Goal: Information Seeking & Learning: Learn about a topic

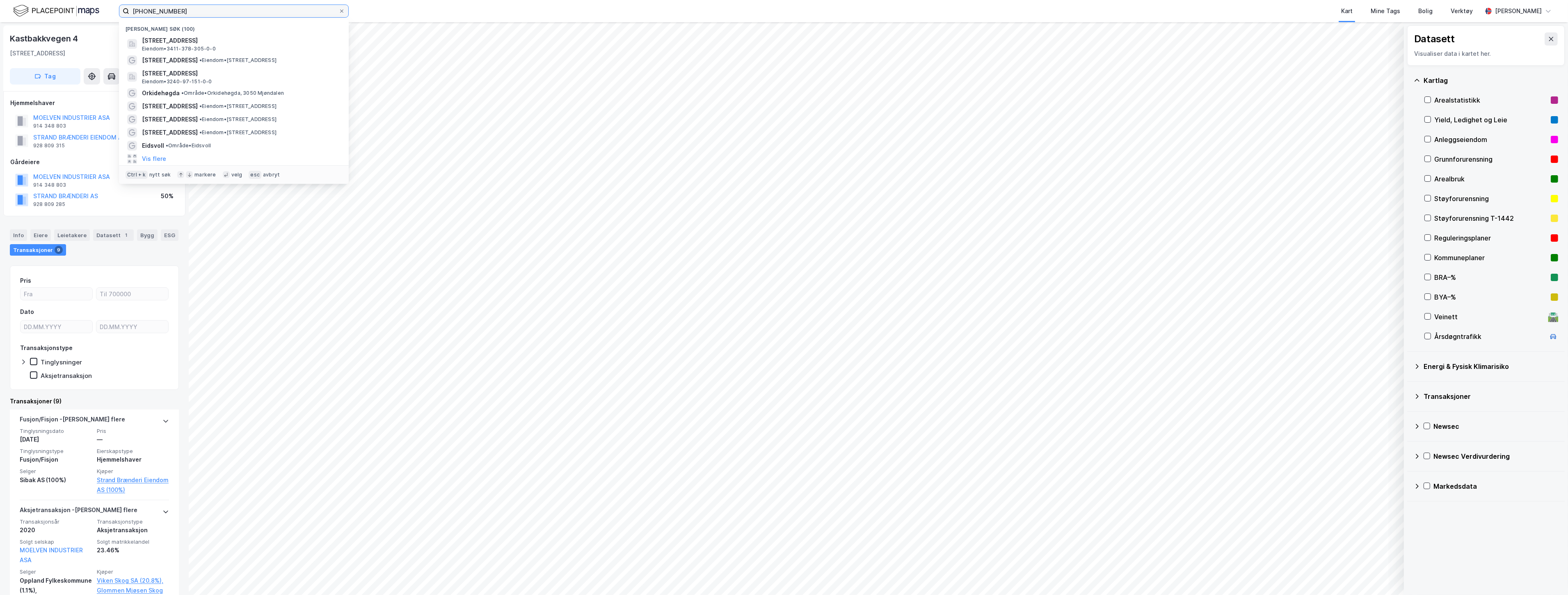
click at [192, 14] on input "[PHONE_NUMBER]" at bounding box center [234, 11] width 209 height 12
drag, startPoint x: 192, startPoint y: 14, endPoint x: 73, endPoint y: 1, distance: 119.7
click at [73, 1] on div "[PHONE_NUMBER] Nylige søk (100) Kastbakkvegen 4, 2390, MOELV, RINGSAKER Eiendom…" at bounding box center [784, 11] width 1568 height 22
paste input "Stillas 1 AS"
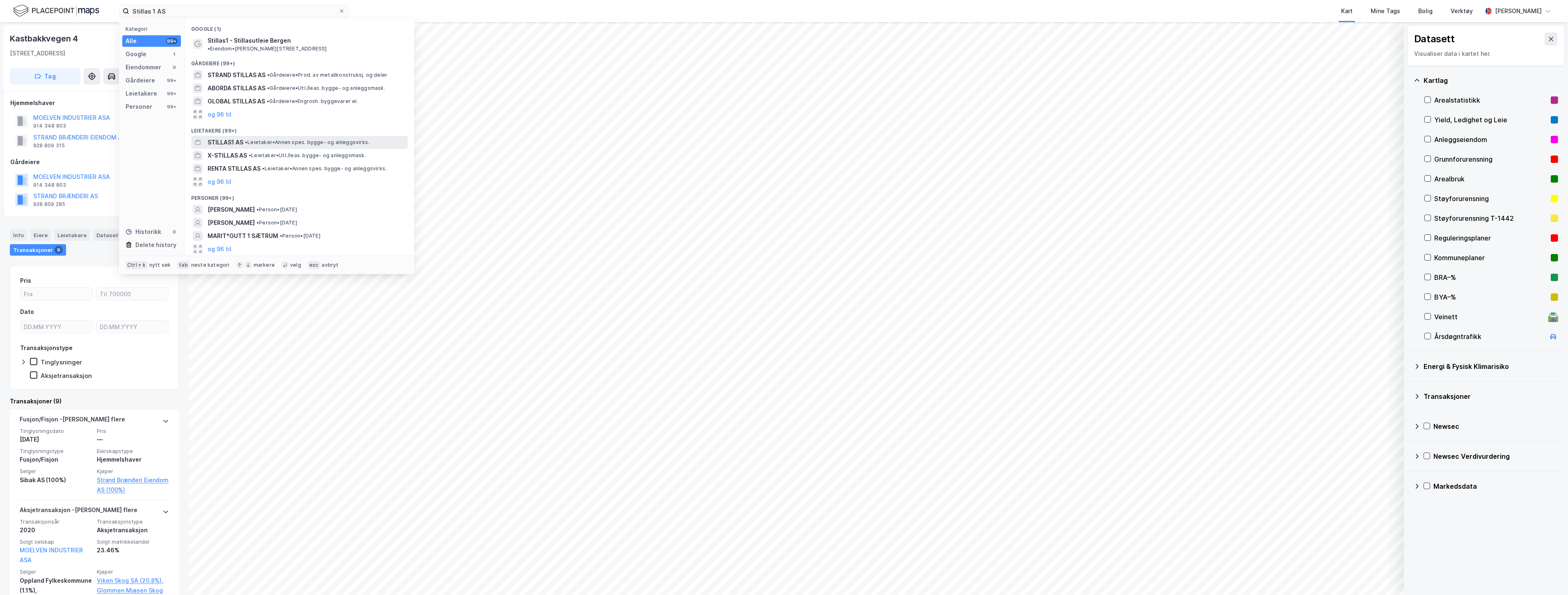
click at [290, 136] on div "STILLAS1 AS • Leietaker • Annen spes. bygge- og anleggsvirks." at bounding box center [299, 143] width 217 height 13
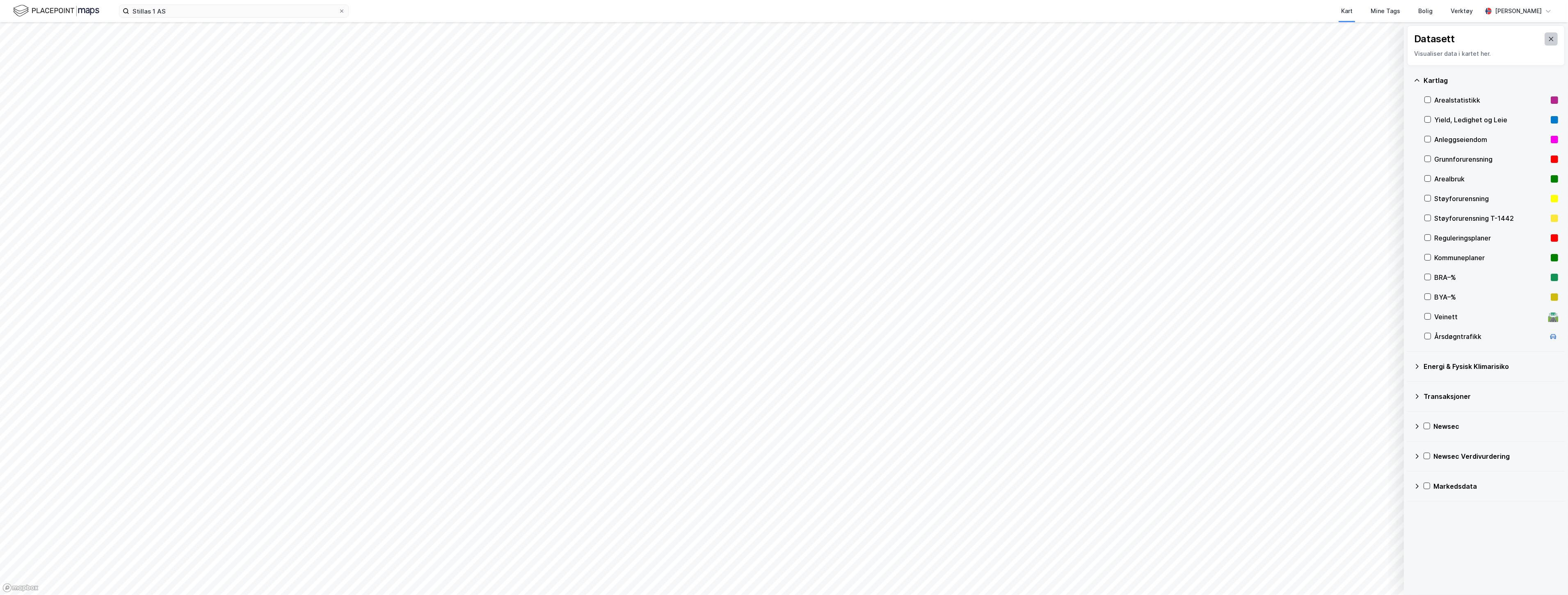
click at [813, 37] on icon at bounding box center [1552, 39] width 7 height 7
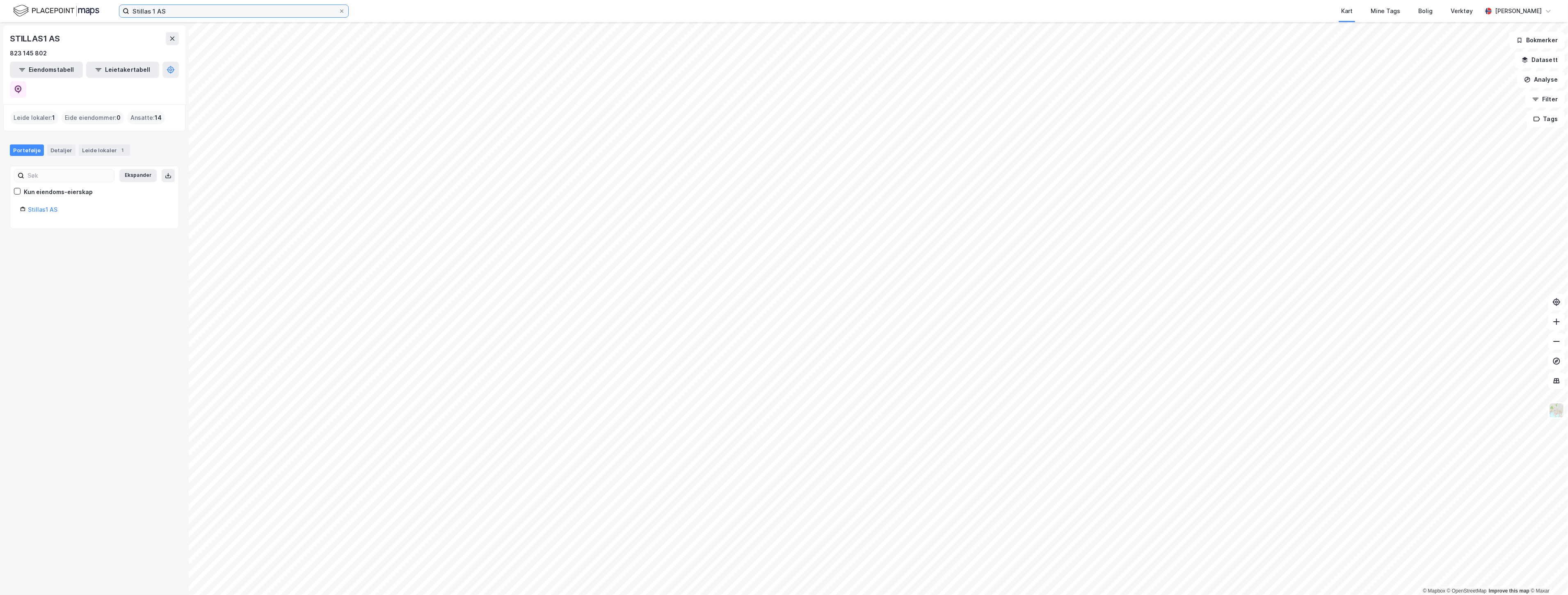
click at [226, 14] on input "Stillas 1 AS" at bounding box center [234, 11] width 209 height 12
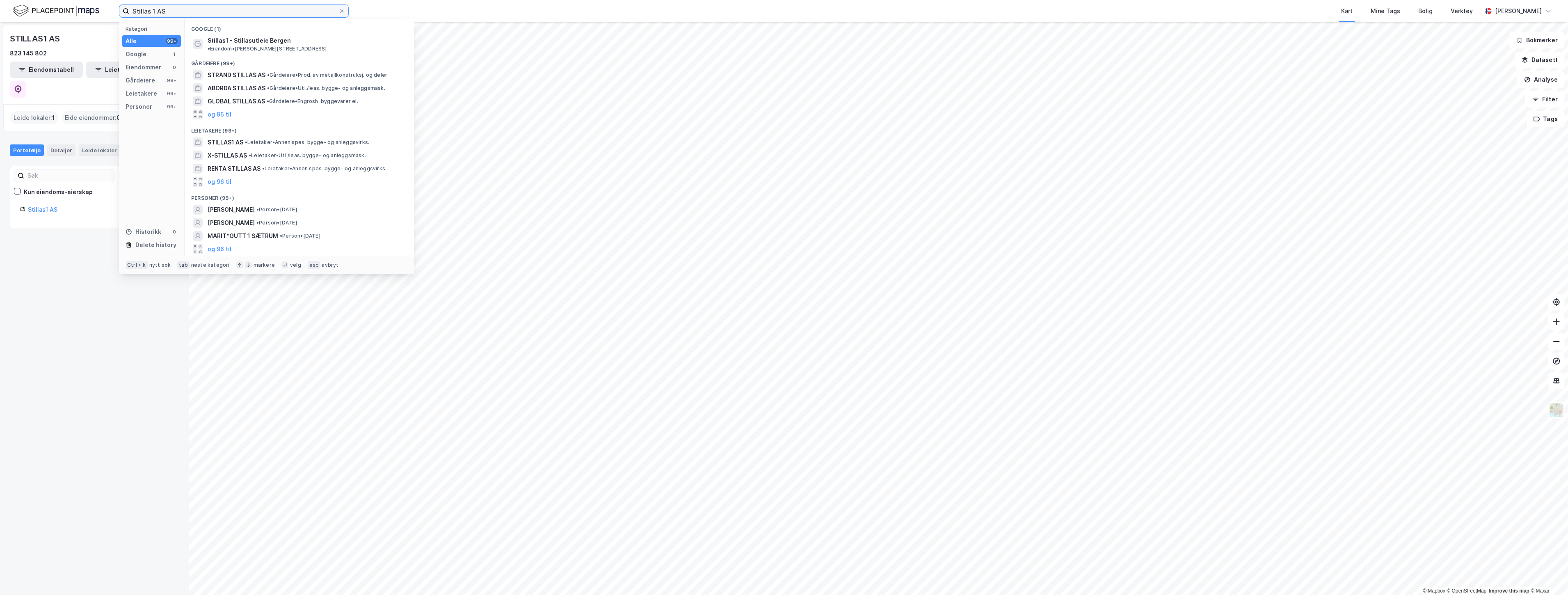
drag, startPoint x: 228, startPoint y: 11, endPoint x: 126, endPoint y: 7, distance: 102.1
click at [126, 7] on label "Stillas 1 AS" at bounding box center [234, 11] width 230 height 13
click at [213, 177] on button "og 96 til" at bounding box center [219, 182] width 24 height 10
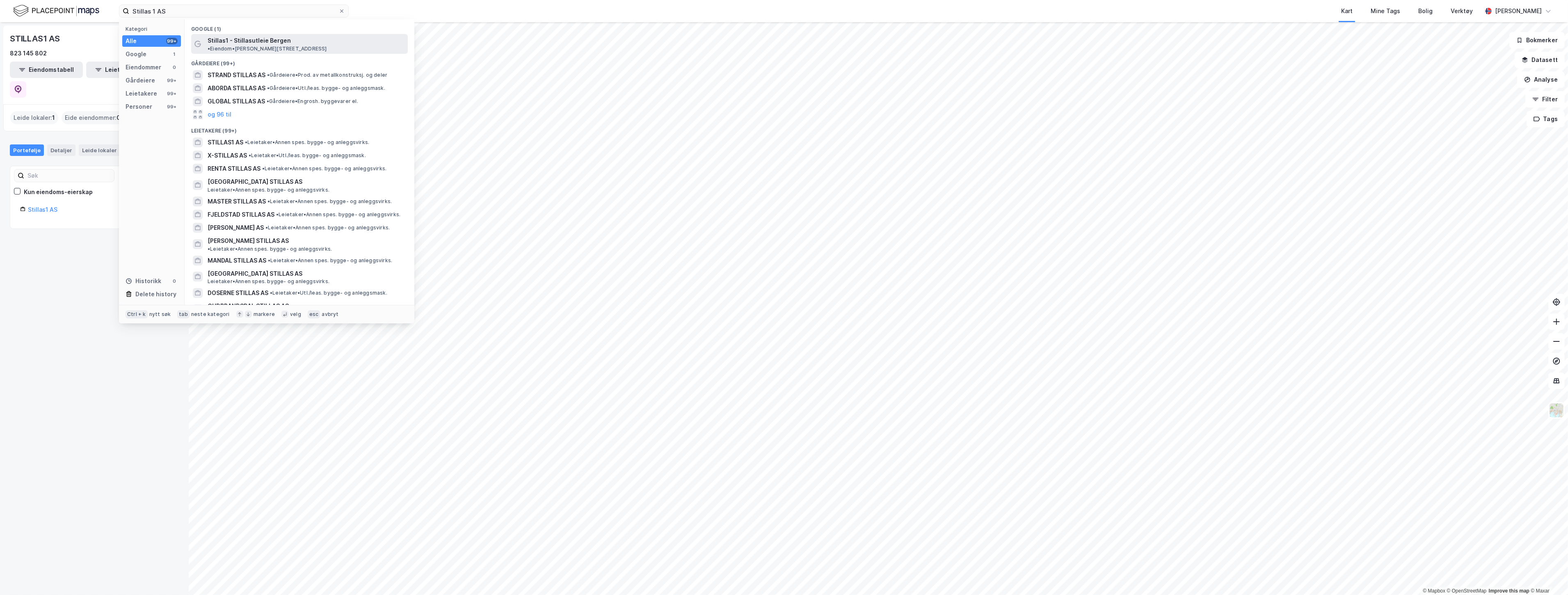
click at [248, 42] on span "Stillas1 - Stillasutleie Bergen" at bounding box center [249, 41] width 84 height 10
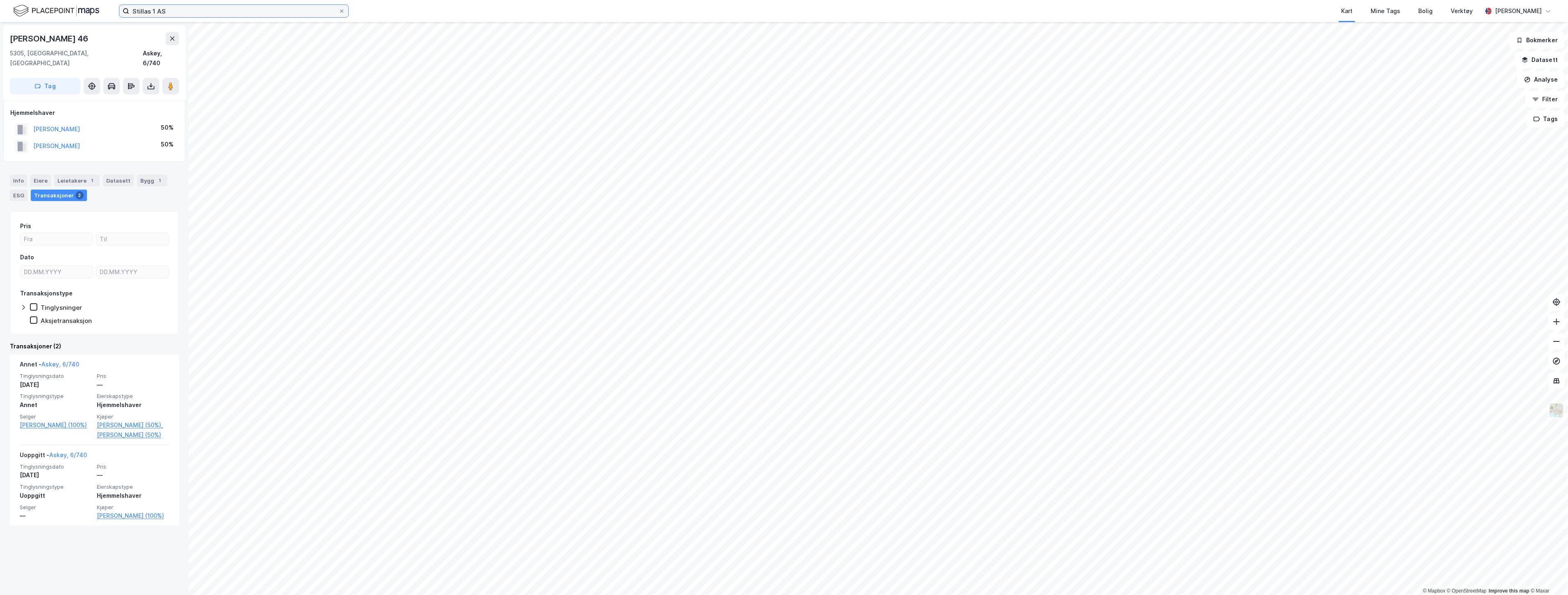
click at [197, 10] on input "Stillas 1 AS" at bounding box center [234, 11] width 209 height 12
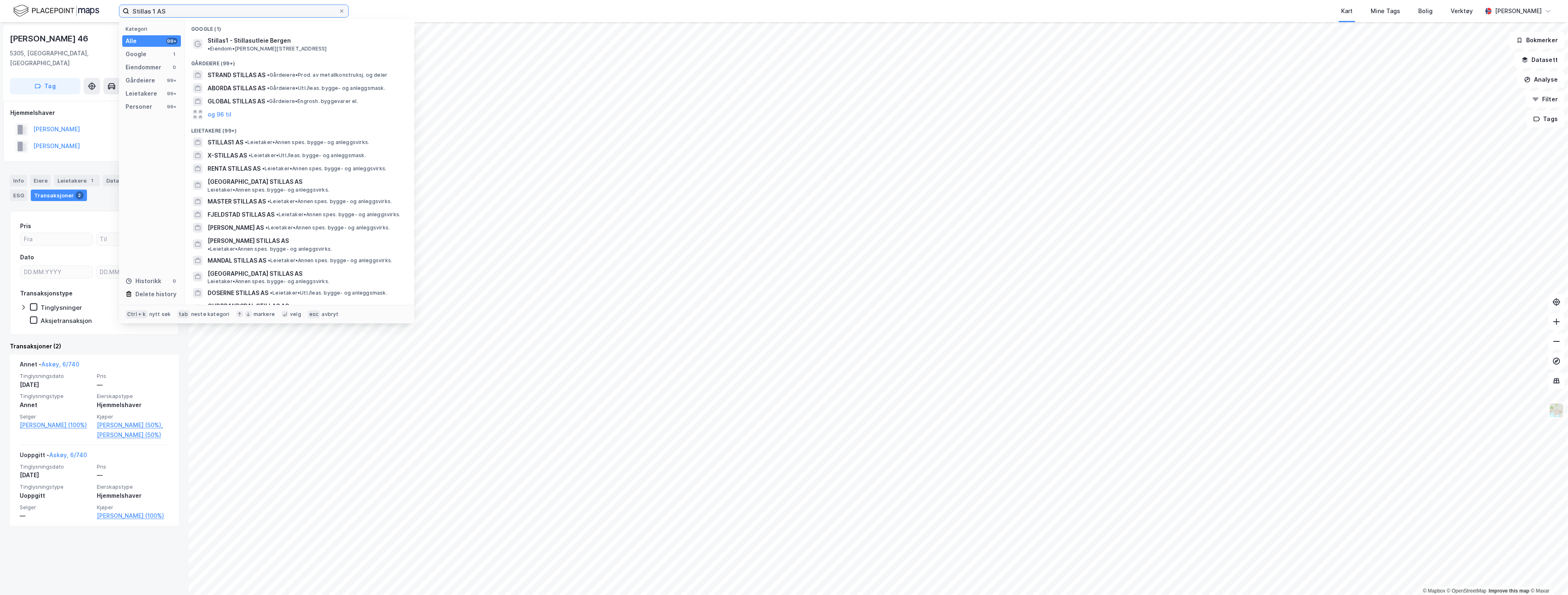
click at [260, 7] on input "Stillas 1 AS" at bounding box center [234, 11] width 209 height 12
click at [77, 7] on div "Stillas 1 AS Kategori Alle 99+ Google 1 Eiendommer 0 Gårdeiere 99+ Leietakere 9…" at bounding box center [784, 11] width 1568 height 22
paste input "Aider Innlandet"
click at [293, 144] on div "AIDER AS • Leietaker • Regnskap og bokføring" at bounding box center [307, 149] width 199 height 10
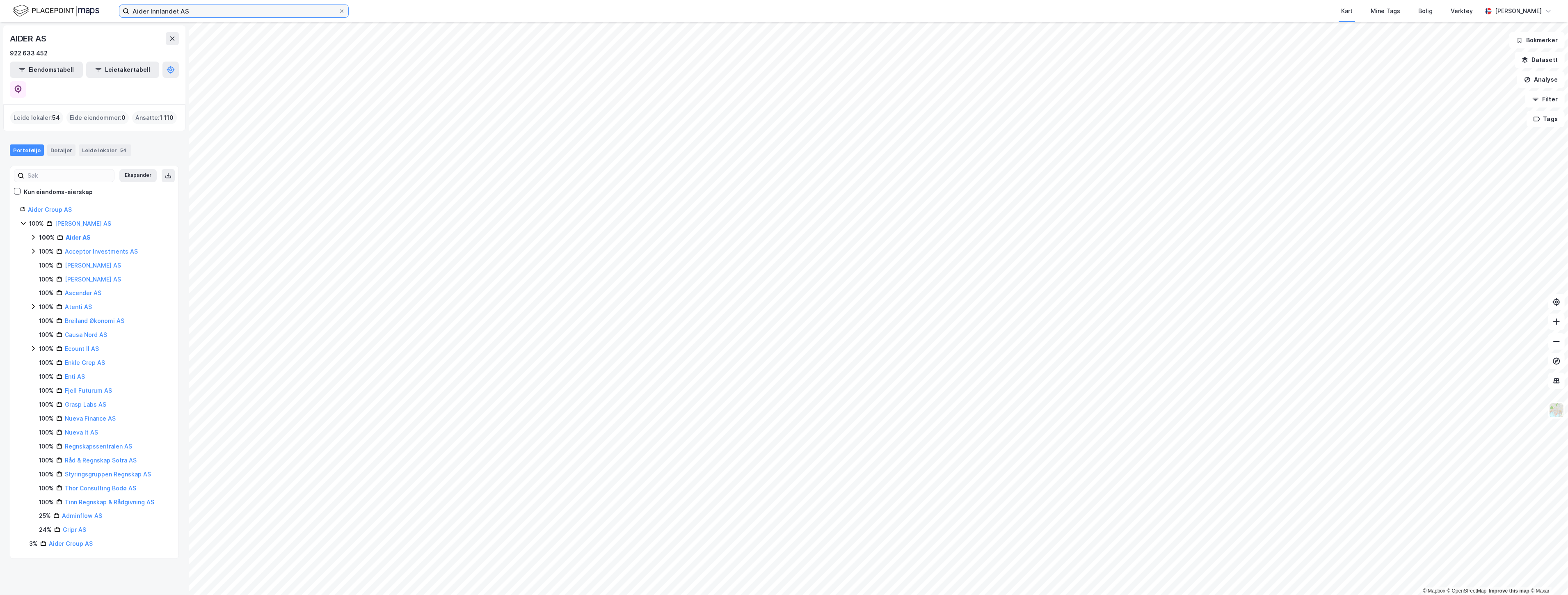
drag, startPoint x: 190, startPoint y: 7, endPoint x: 47, endPoint y: -9, distance: 143.9
click at [47, 0] on html "Aider Innlandet AS Kart Mine Tags Bolig Verktøy [PERSON_NAME] © Mapbox © OpenSt…" at bounding box center [784, 297] width 1568 height 595
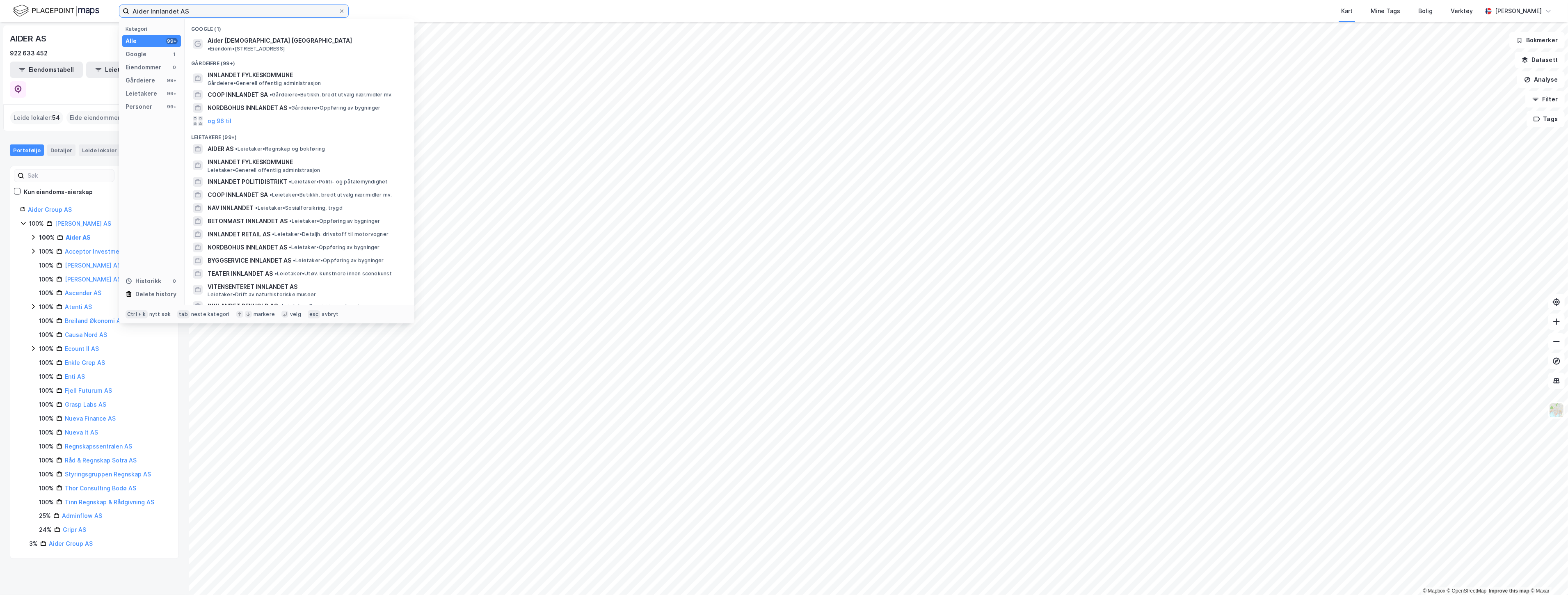
paste input "[PERSON_NAME]"
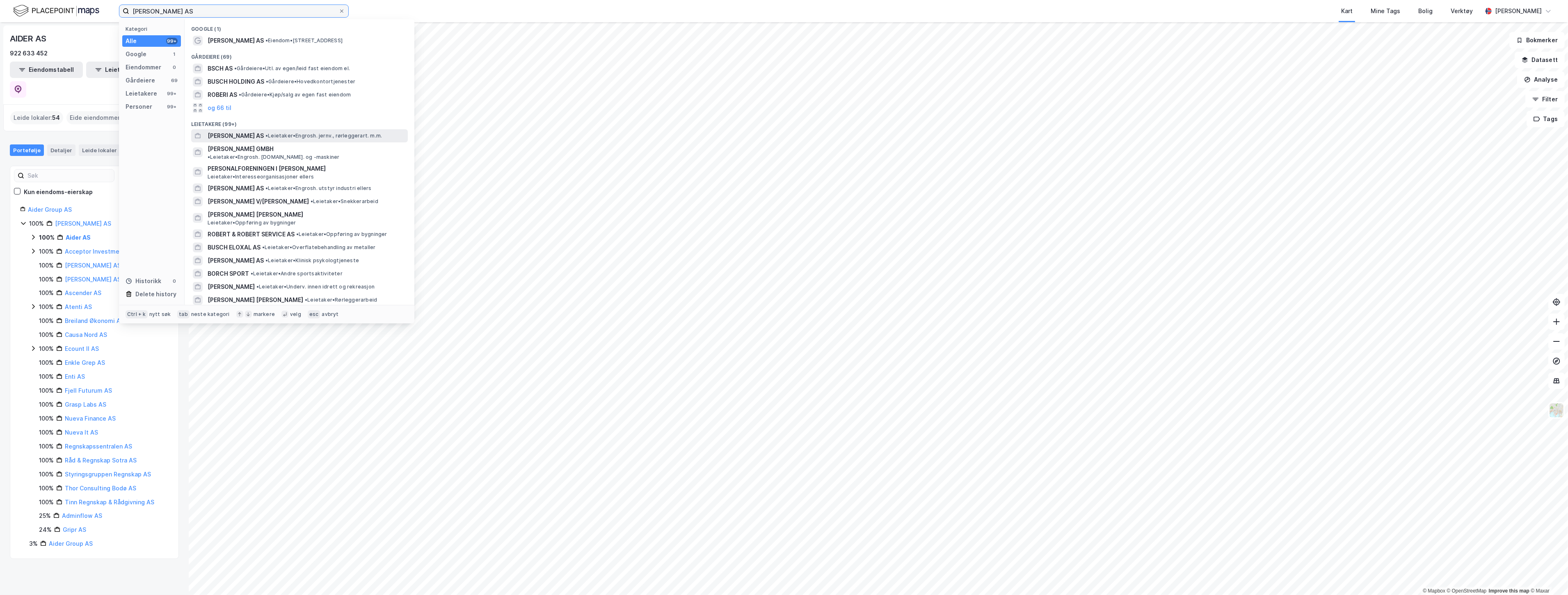
type input "[PERSON_NAME] AS"
click at [257, 135] on span "[PERSON_NAME] AS" at bounding box center [235, 136] width 57 height 10
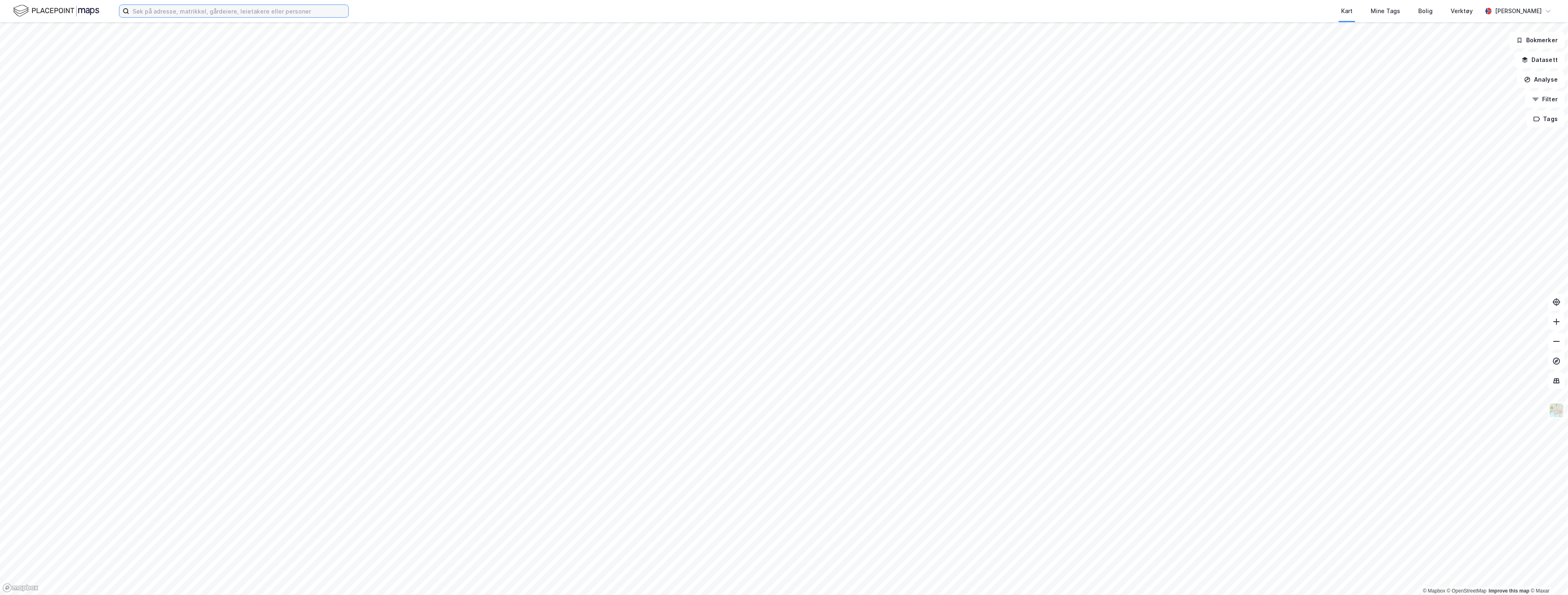
click at [157, 11] on input at bounding box center [239, 11] width 219 height 12
paste input "Nobina AS"
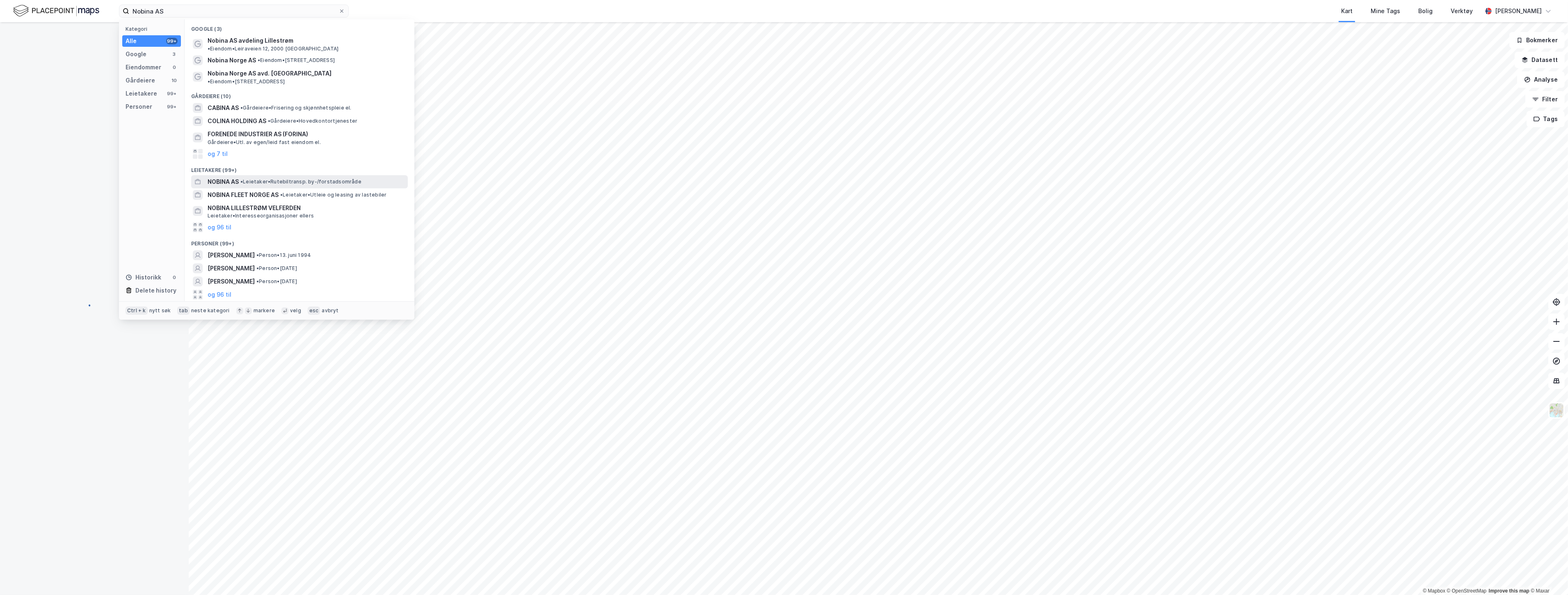
click at [263, 179] on span "• Leietaker • Rutebiltransp. by-/forstadsområde" at bounding box center [301, 182] width 121 height 7
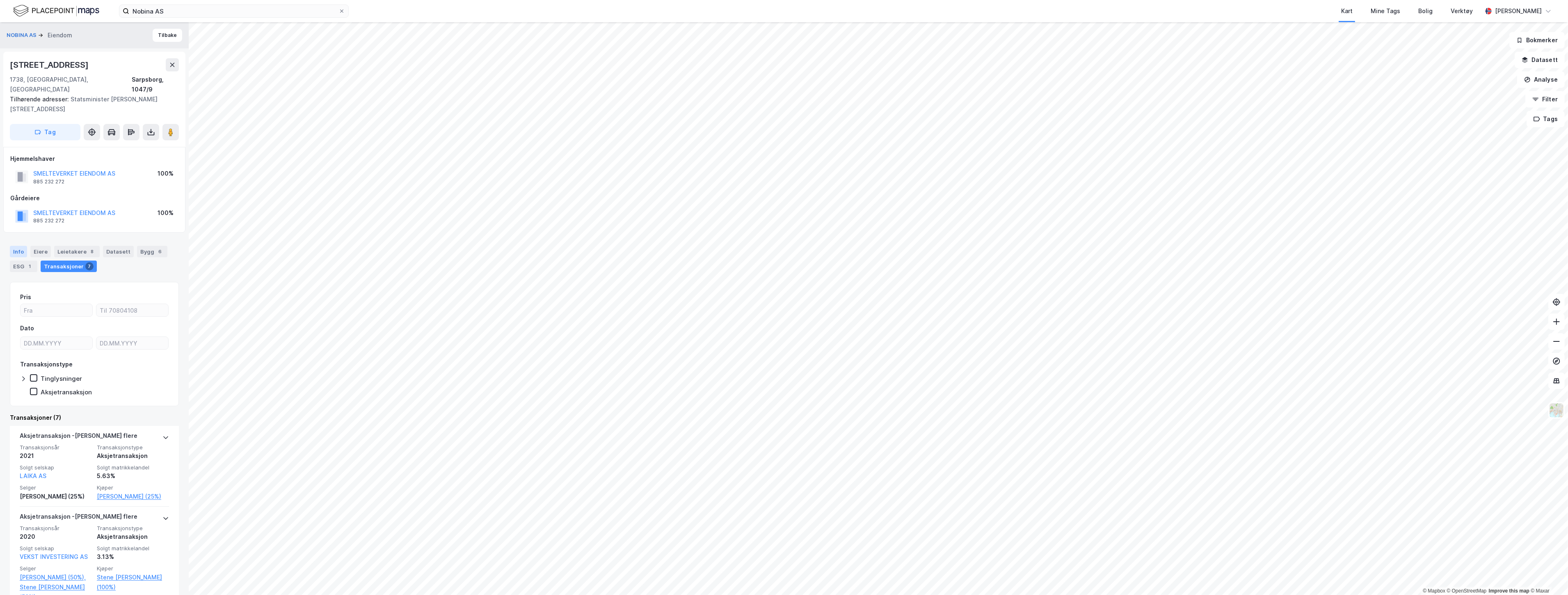
click at [19, 246] on div "Info" at bounding box center [18, 252] width 17 height 11
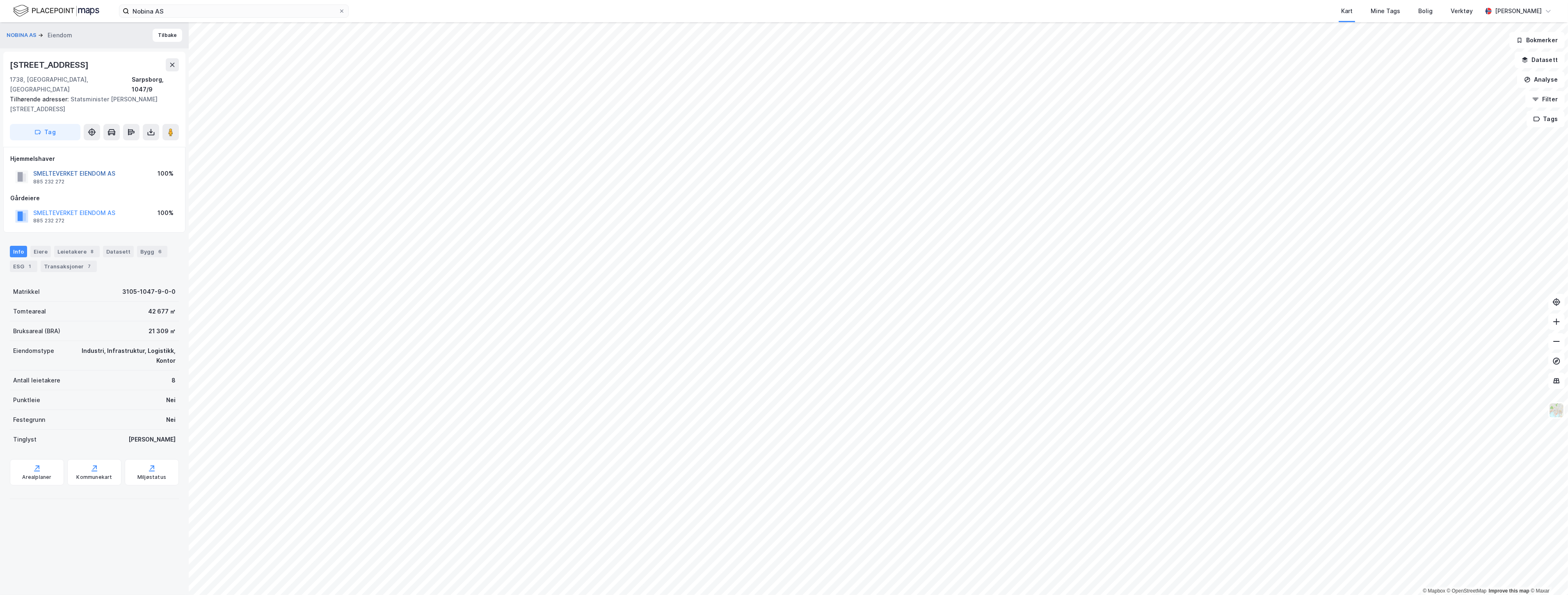
click at [0, 0] on button "SMELTEVERKET EIENDOM AS" at bounding box center [0, 0] width 0 height 0
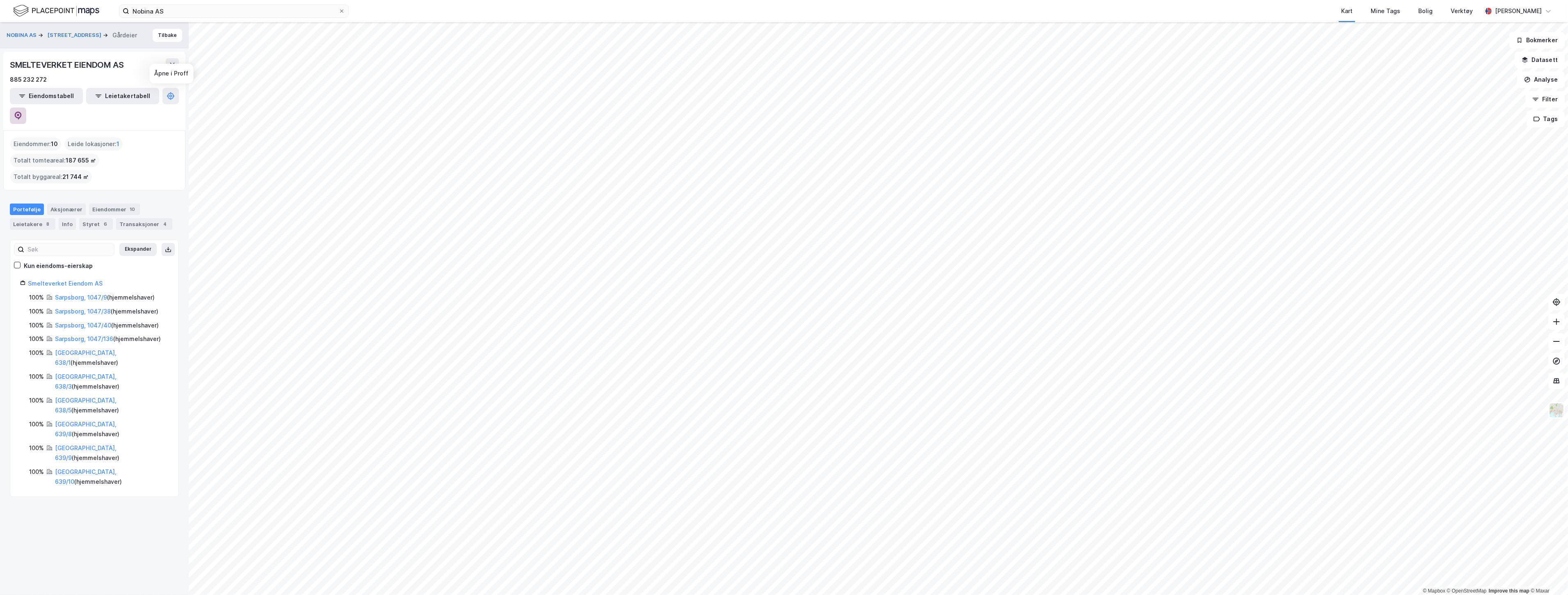
click at [26, 108] on button at bounding box center [18, 116] width 16 height 16
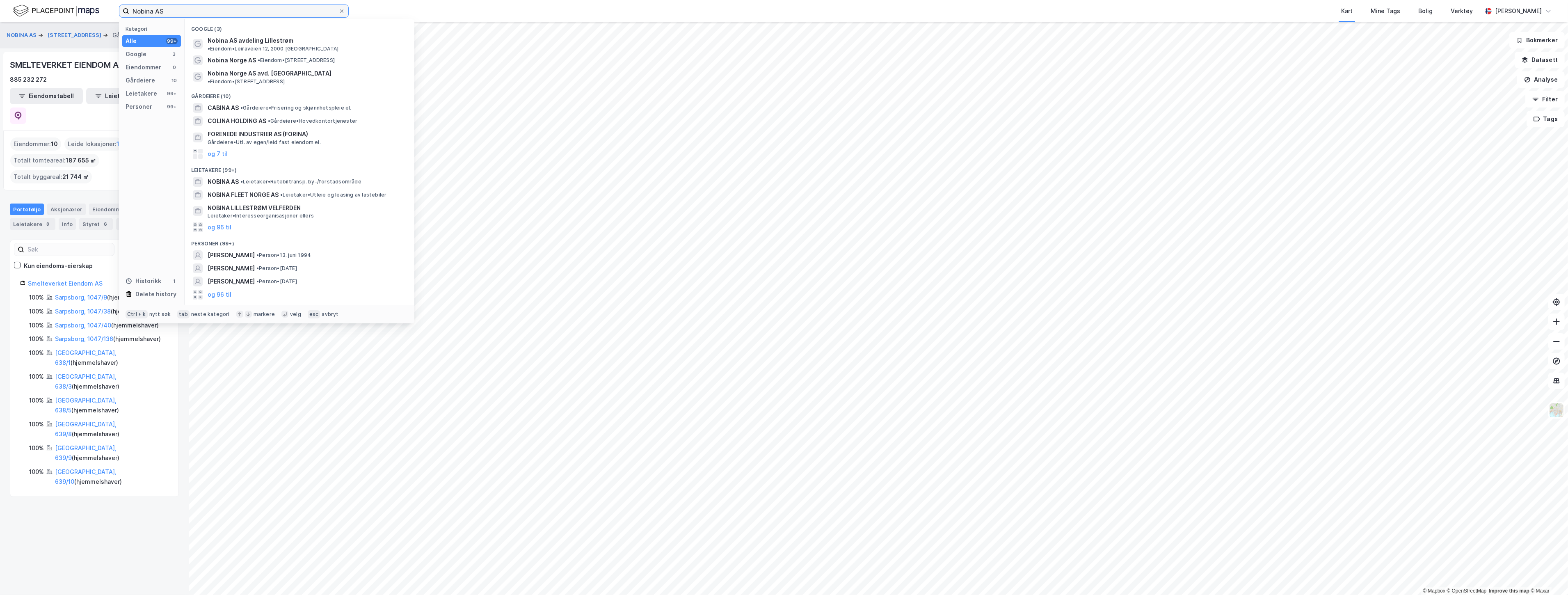
click at [174, 13] on input "Nobina AS" at bounding box center [234, 11] width 209 height 12
click at [84, 50] on div "NOBINA AS Navestadveien 20 Gårdeier Tilbake SMELTEVERKET EIENDOM AS 885 232 272…" at bounding box center [94, 309] width 189 height 573
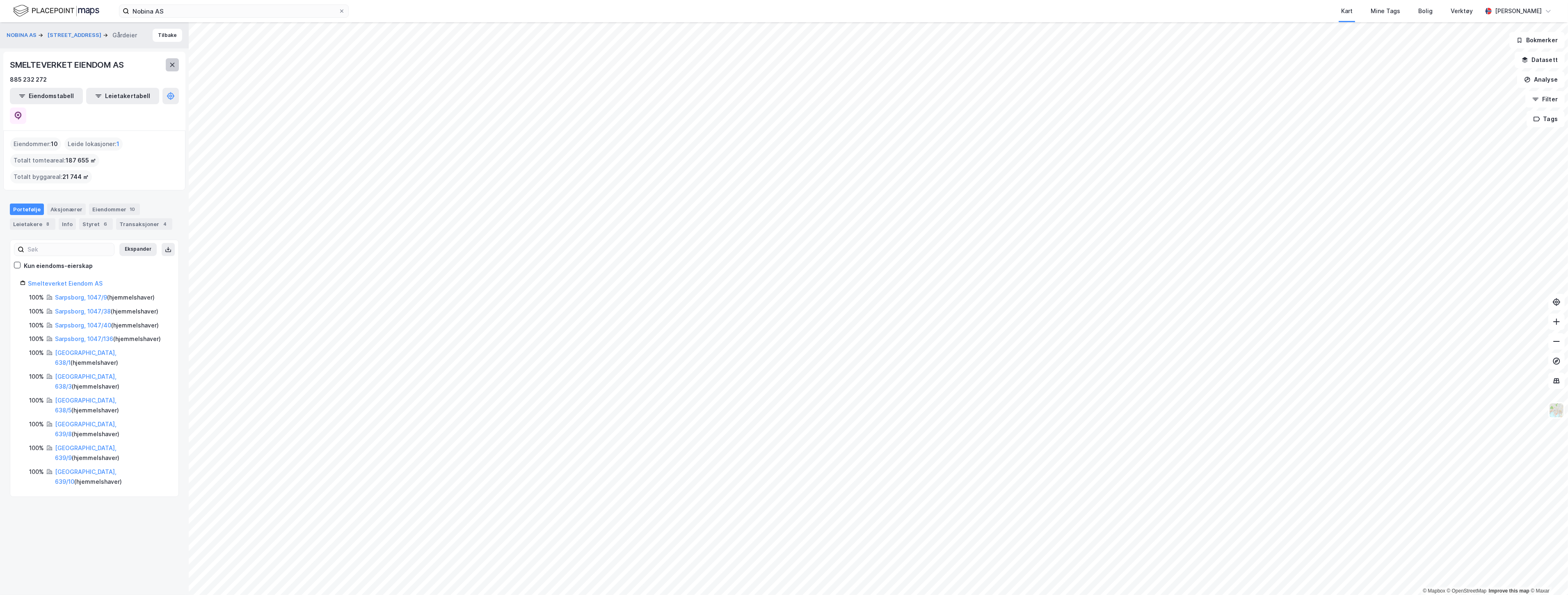
click at [172, 61] on button at bounding box center [172, 65] width 13 height 13
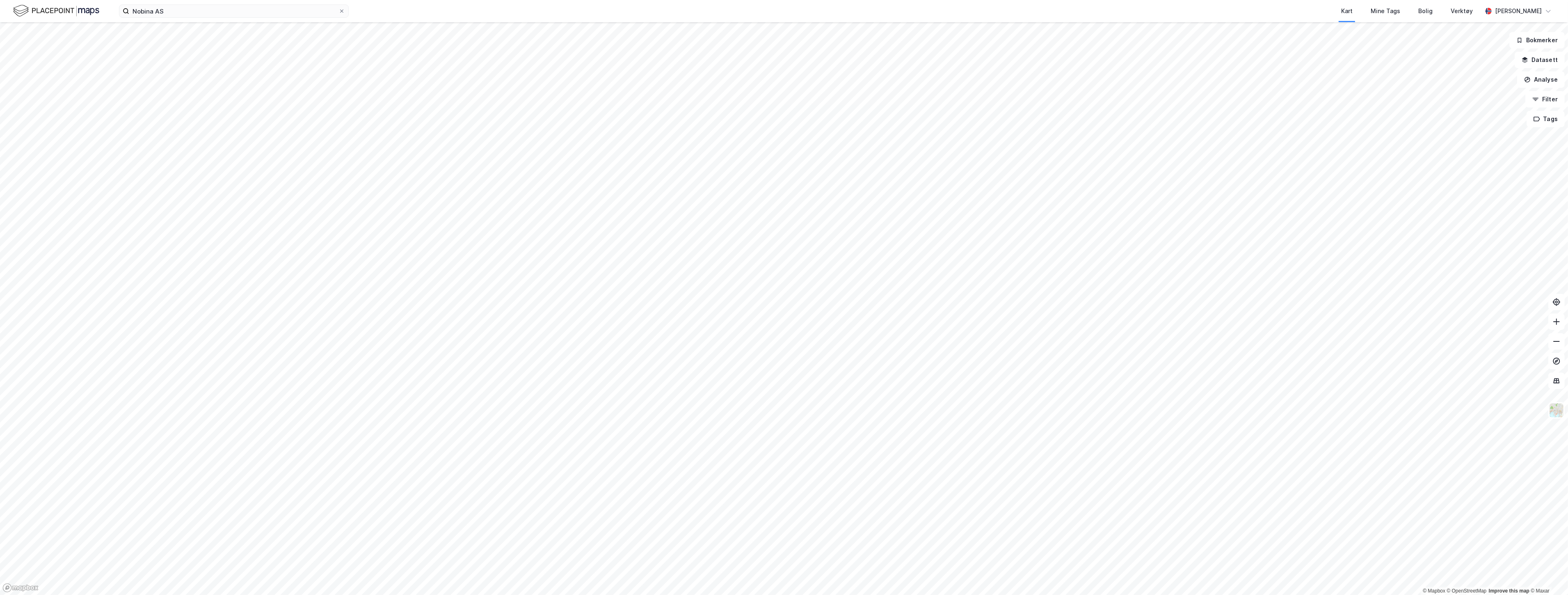
click at [203, 20] on div "Nobina AS Kart Mine Tags Bolig Verktøy Ørjan Thomassen" at bounding box center [784, 11] width 1568 height 22
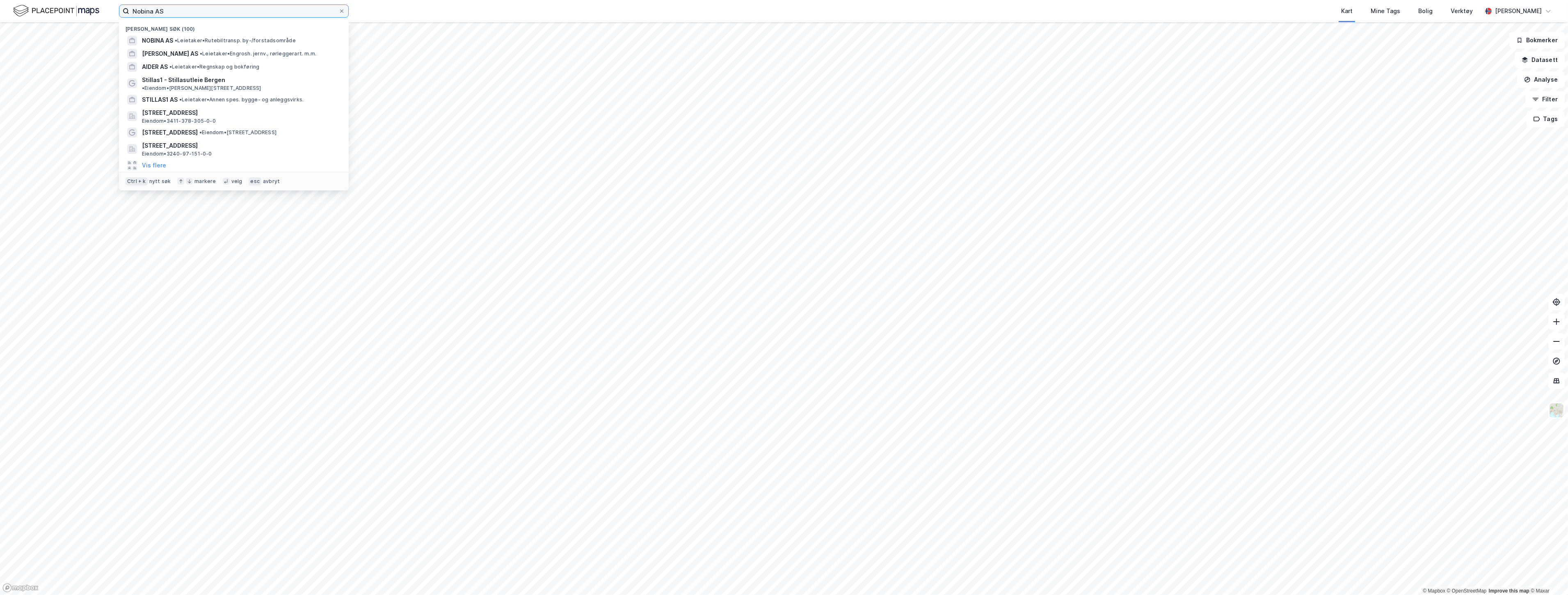
click at [206, 16] on input "Nobina AS" at bounding box center [234, 11] width 209 height 12
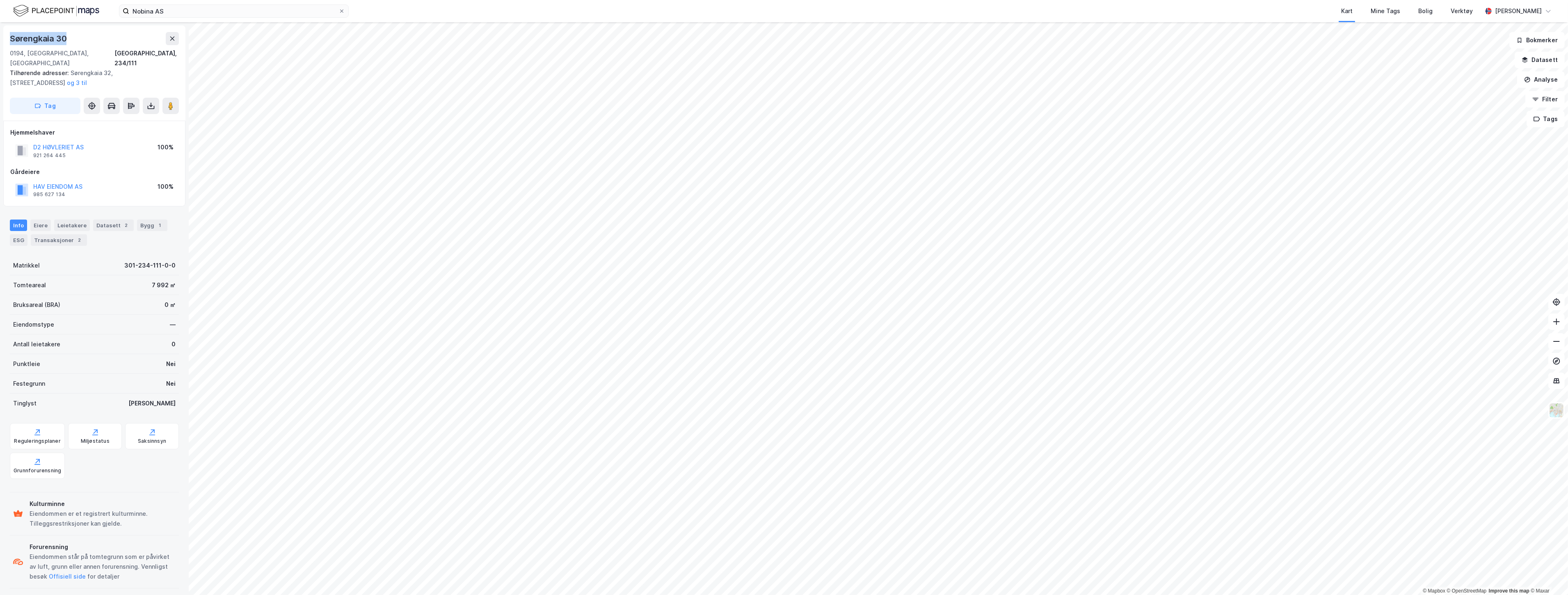
drag, startPoint x: 65, startPoint y: 37, endPoint x: 10, endPoint y: 41, distance: 55.1
click at [10, 41] on div "Sørengkaia 30" at bounding box center [39, 39] width 58 height 13
copy div "Sørengkaia 30"
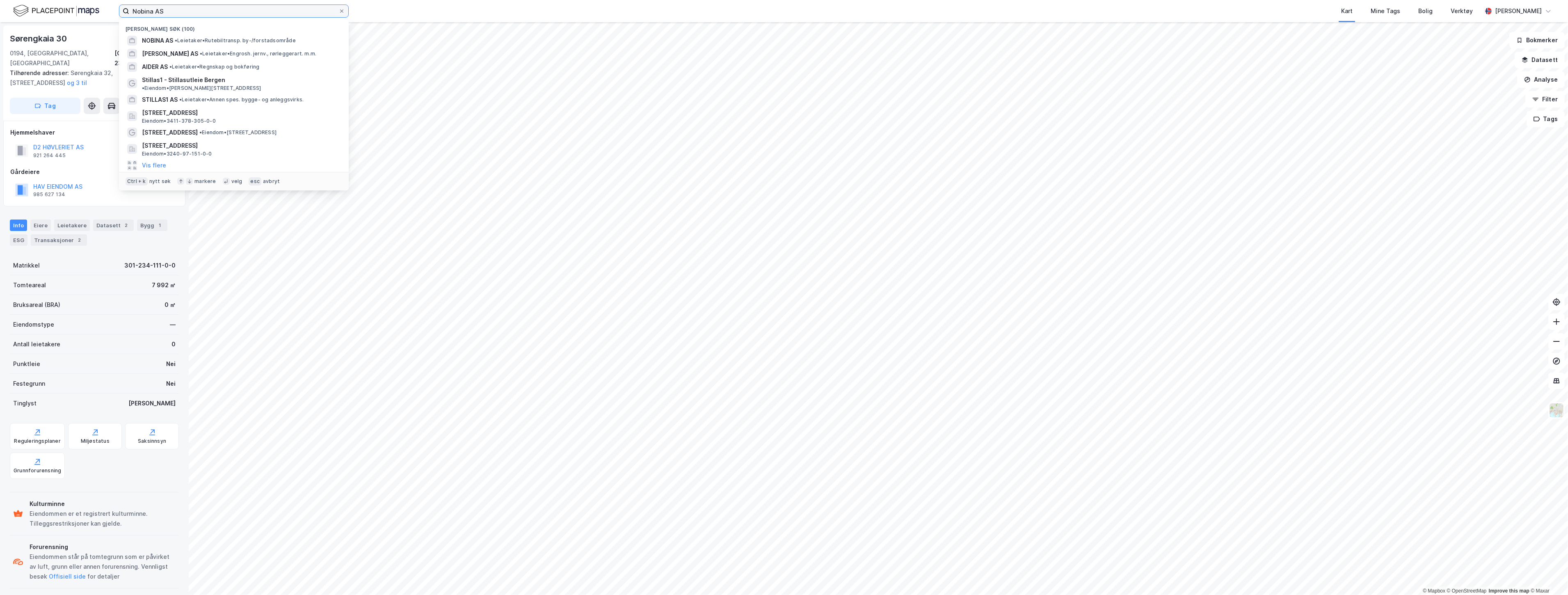
drag, startPoint x: 190, startPoint y: 11, endPoint x: 53, endPoint y: 7, distance: 137.1
click at [59, 7] on div "Nobina AS Nylige søk (100) NOBINA AS • Leietaker • Rutebiltransp. by-/forstadso…" at bounding box center [784, 11] width 1568 height 22
paste input "r Lines Norway"
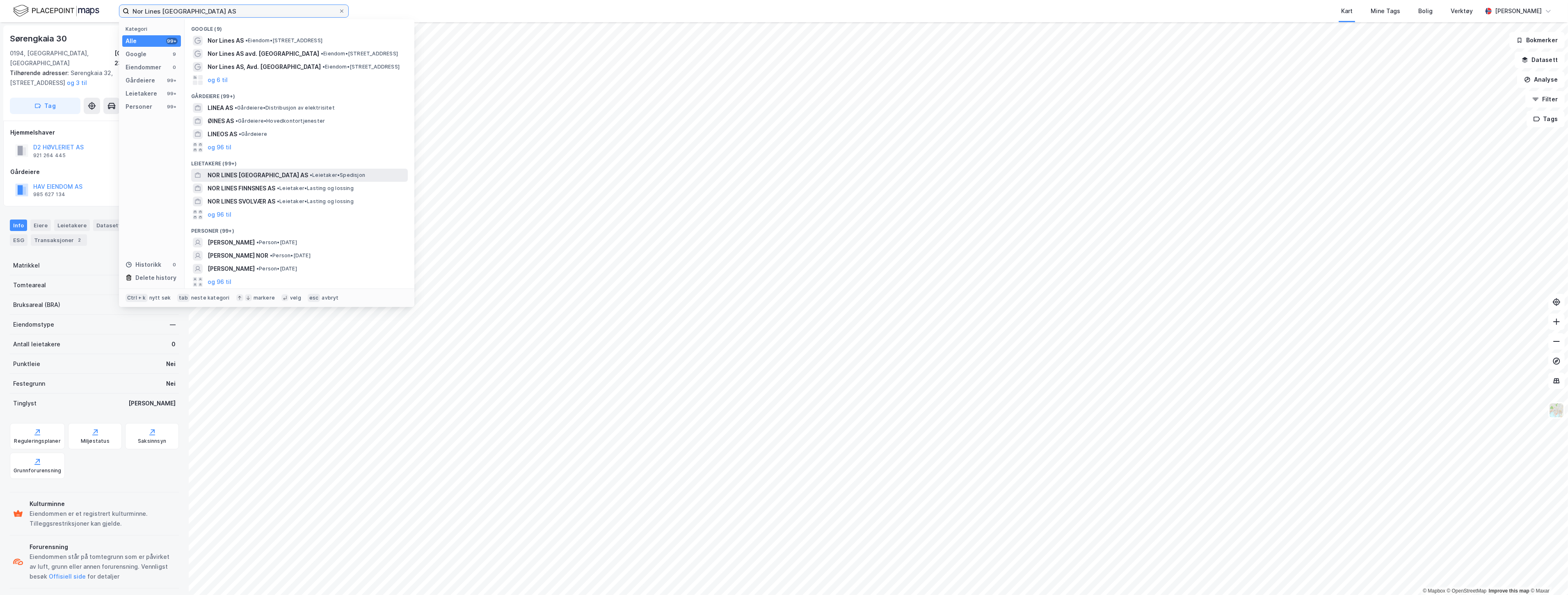
type input "Nor Lines Norway AS"
click at [239, 175] on span "NOR LINES NORWAY AS" at bounding box center [258, 176] width 101 height 10
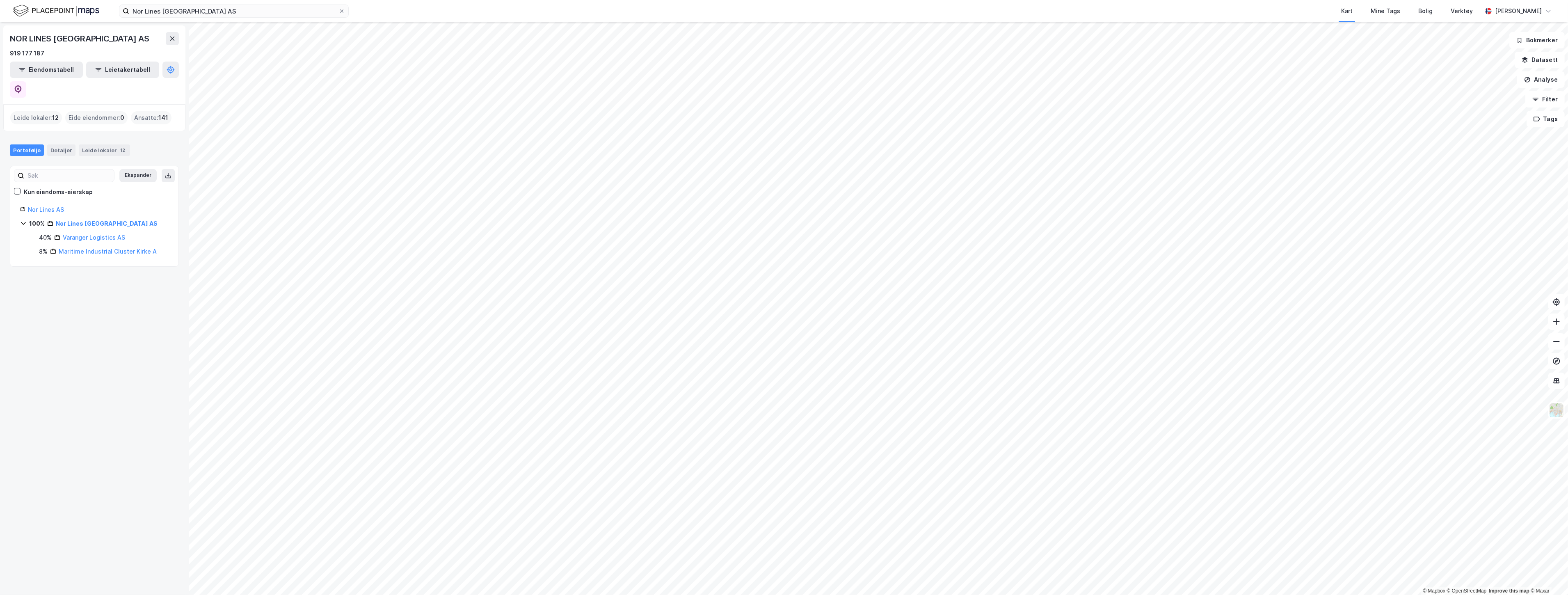
click at [46, 112] on div "Leide lokaler : 12" at bounding box center [36, 118] width 52 height 13
click at [43, 112] on div "Leide lokaler : 12" at bounding box center [36, 118] width 52 height 13
click at [39, 112] on div "Leide lokaler : 12" at bounding box center [36, 118] width 52 height 13
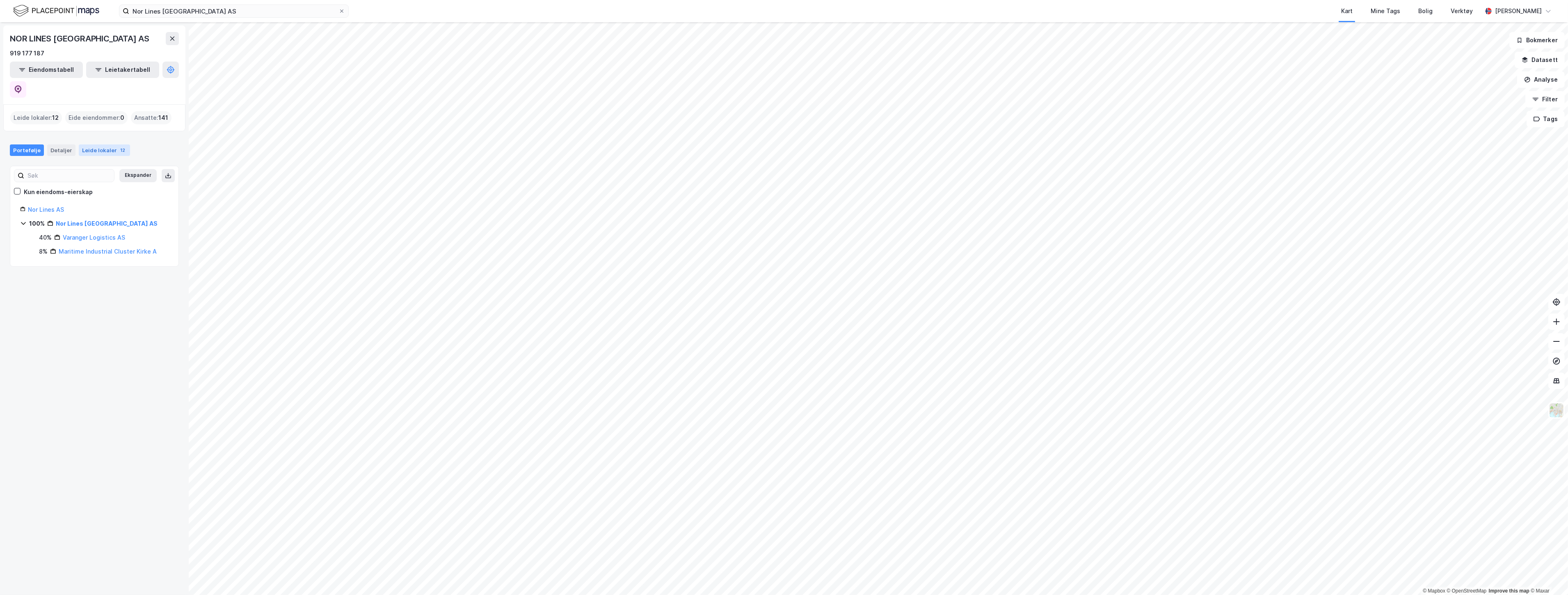
click at [95, 144] on div "Leide lokaler 12" at bounding box center [104, 150] width 52 height 11
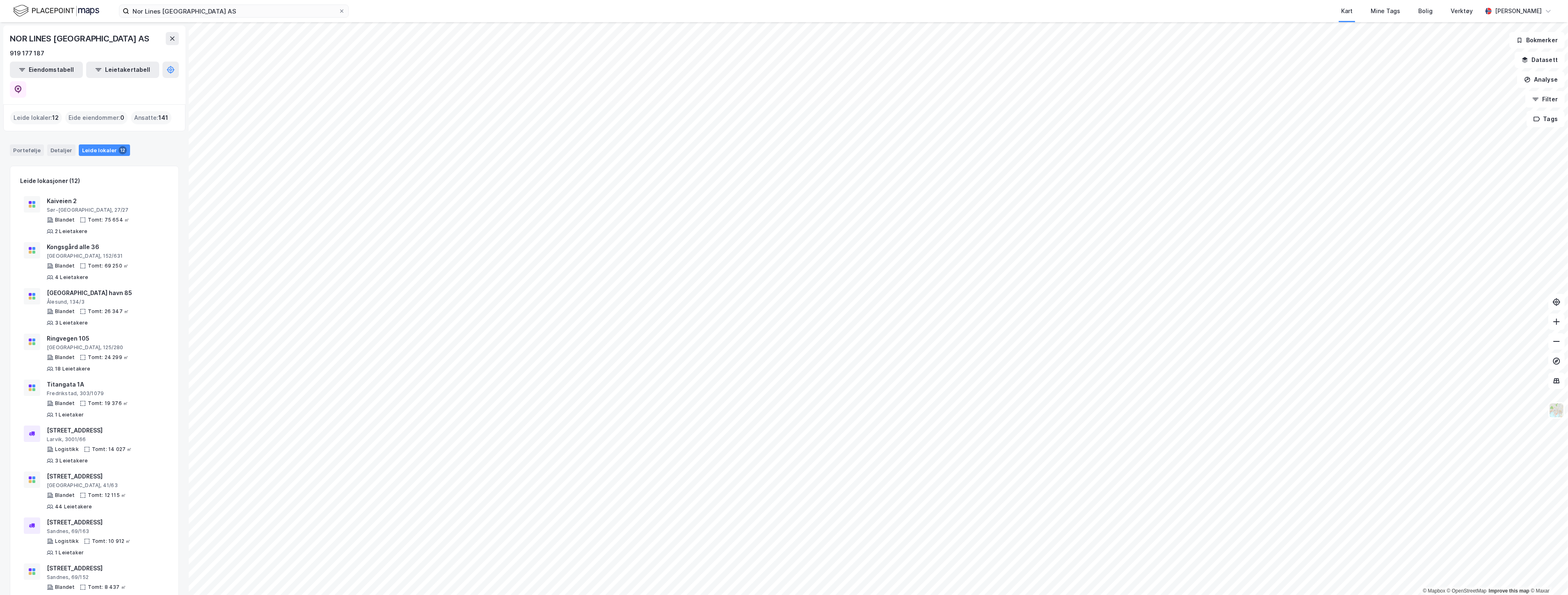
click at [161, 39] on div "NOR LINES NORWAY AS" at bounding box center [94, 39] width 169 height 13
click at [171, 38] on icon at bounding box center [172, 39] width 7 height 7
